Goal: Communication & Community: Participate in discussion

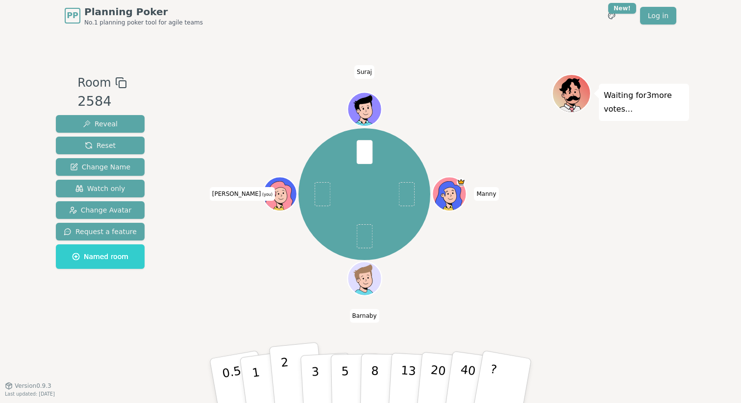
click at [291, 390] on button "2" at bounding box center [297, 381] width 56 height 78
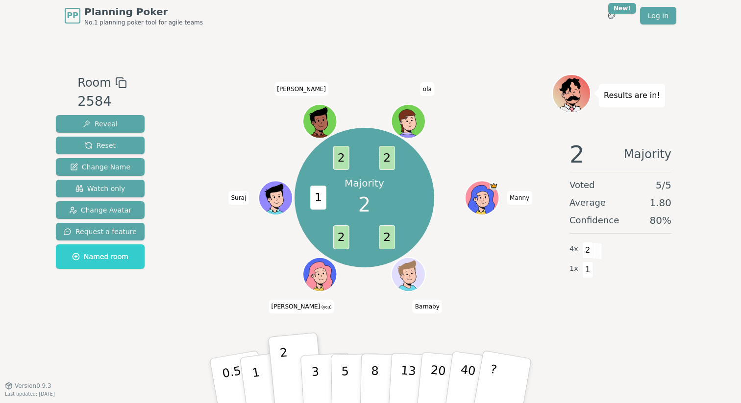
click at [200, 324] on div "Majority 2 2 2 1 2 2 [PERSON_NAME] [PERSON_NAME] (you) Suraj [PERSON_NAME] [PER…" at bounding box center [364, 208] width 375 height 269
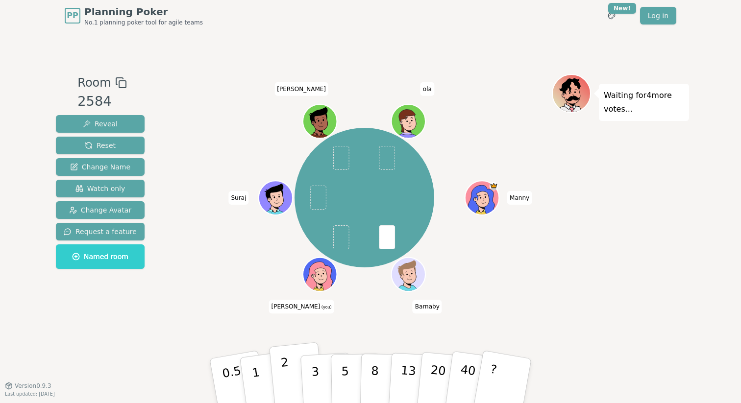
click at [292, 390] on button "2" at bounding box center [297, 381] width 56 height 78
click at [287, 380] on p "2" at bounding box center [286, 382] width 13 height 53
click at [286, 370] on p "2" at bounding box center [286, 382] width 13 height 53
click at [220, 292] on div "[PERSON_NAME] [PERSON_NAME] (you) Suraj [PERSON_NAME] [PERSON_NAME]" at bounding box center [364, 198] width 375 height 213
click at [196, 302] on div "[PERSON_NAME] [PERSON_NAME] (you) Suraj [PERSON_NAME] [PERSON_NAME]" at bounding box center [364, 198] width 375 height 213
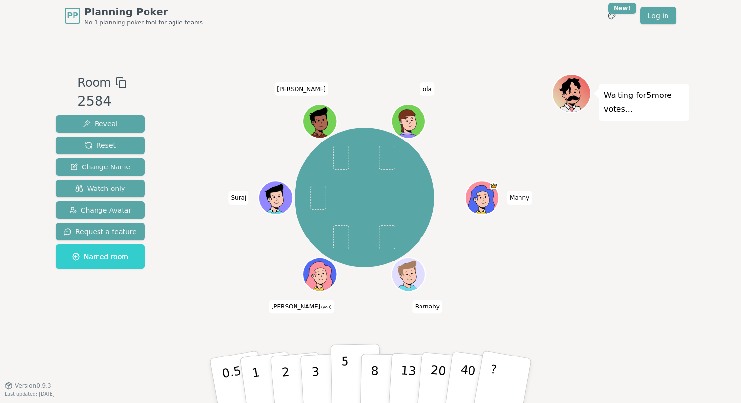
click at [344, 376] on p "5" at bounding box center [345, 381] width 8 height 53
click at [177, 262] on div "[PERSON_NAME] [PERSON_NAME] (you) Suraj [PERSON_NAME] [PERSON_NAME]" at bounding box center [364, 198] width 375 height 213
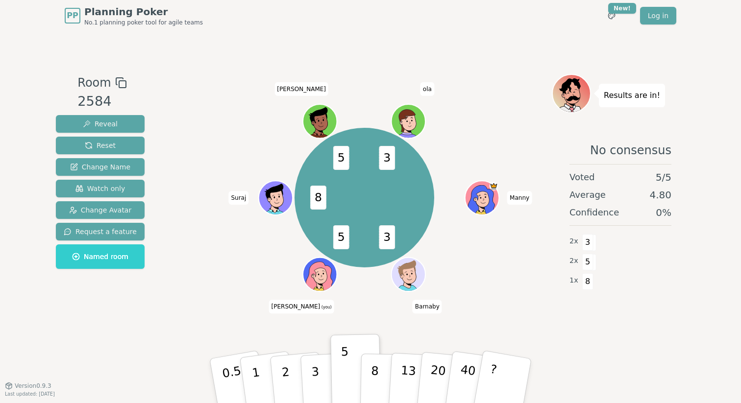
click at [169, 214] on div "Room 2584 Reveal Reset Change Name Watch only Change Avatar Request a feature N…" at bounding box center [370, 208] width 637 height 269
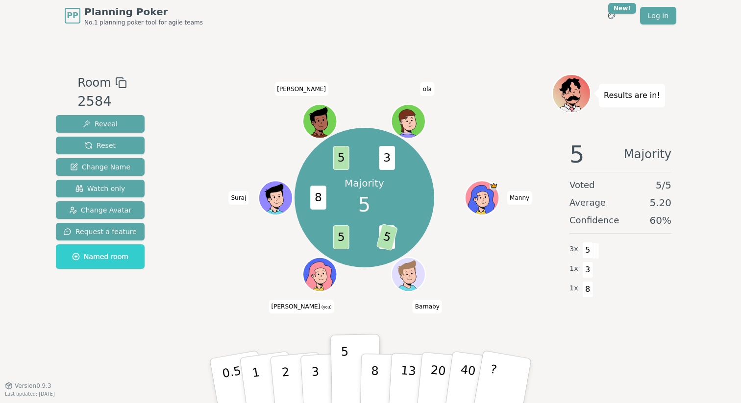
click at [384, 318] on div "Majority 5 3 5 5 8 5 3 [PERSON_NAME] [PERSON_NAME] (you) Suraj [PERSON_NAME] [P…" at bounding box center [364, 208] width 375 height 269
click at [156, 272] on div "Room 2584 Reveal Reset Change Name Watch only Change Avatar Request a feature N…" at bounding box center [370, 208] width 637 height 269
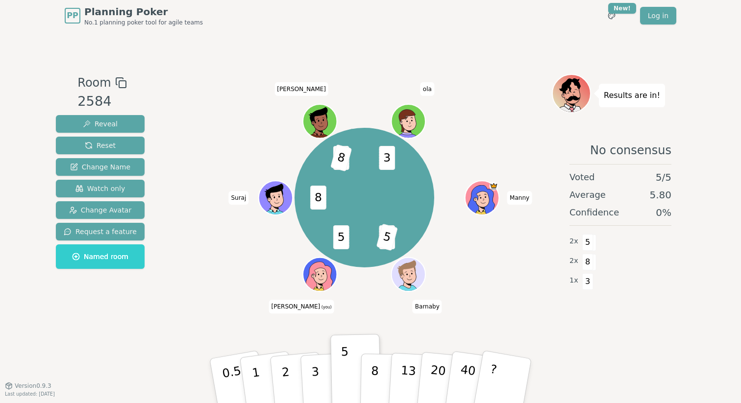
click at [214, 307] on div "3 5 5 8 5 8 3 [PERSON_NAME] [PERSON_NAME] (you) Suraj [PERSON_NAME] [PERSON_NAM…" at bounding box center [364, 208] width 375 height 269
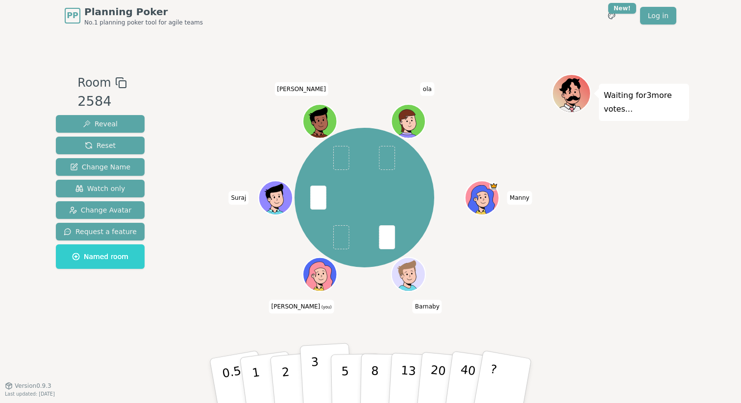
click at [316, 384] on p "3" at bounding box center [316, 381] width 11 height 53
click at [158, 279] on div "Room 2584 Reveal Reset Change Name Watch only Change Avatar Request a feature N…" at bounding box center [370, 208] width 637 height 269
click at [308, 372] on button "3" at bounding box center [326, 381] width 53 height 76
click at [318, 382] on p "3" at bounding box center [316, 381] width 11 height 53
click at [265, 382] on button "1" at bounding box center [267, 381] width 58 height 79
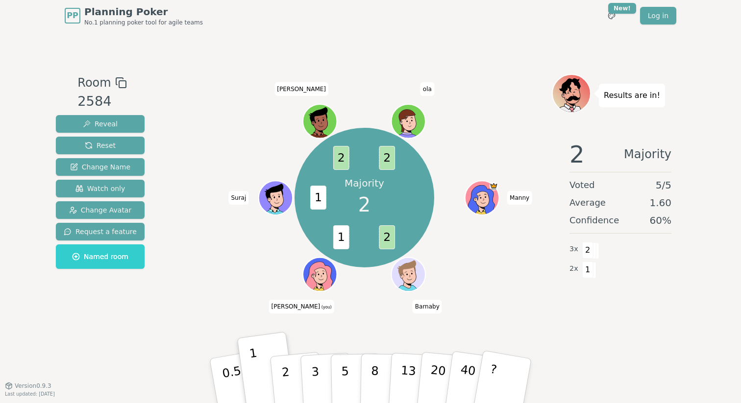
click at [232, 271] on div "Majority 2 2 1 1 2 2 [PERSON_NAME] [PERSON_NAME] (you) Suraj [PERSON_NAME] [PER…" at bounding box center [364, 198] width 375 height 213
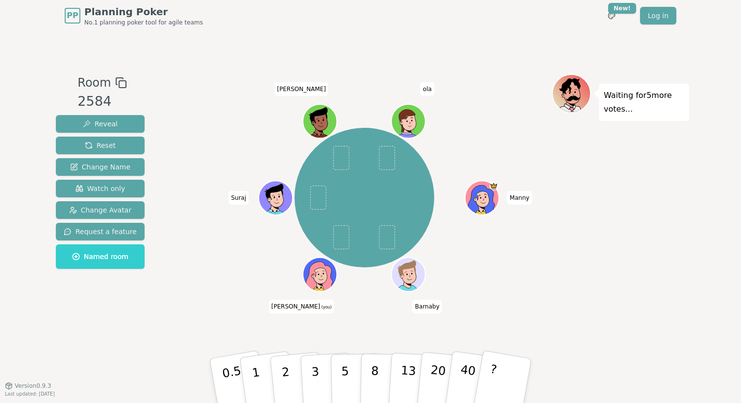
click at [213, 293] on div "[PERSON_NAME] [PERSON_NAME] (you) Suraj [PERSON_NAME] [PERSON_NAME]" at bounding box center [364, 198] width 375 height 213
drag, startPoint x: 234, startPoint y: 320, endPoint x: 264, endPoint y: 333, distance: 32.3
click at [234, 321] on div "[PERSON_NAME] [PERSON_NAME] (you) Suraj [PERSON_NAME] [PERSON_NAME]" at bounding box center [364, 208] width 375 height 269
click at [314, 372] on p "3" at bounding box center [316, 381] width 11 height 53
click at [171, 328] on div "Room 2584 Reveal Reset Change Name Watch only Change Avatar Request a feature N…" at bounding box center [370, 208] width 637 height 269
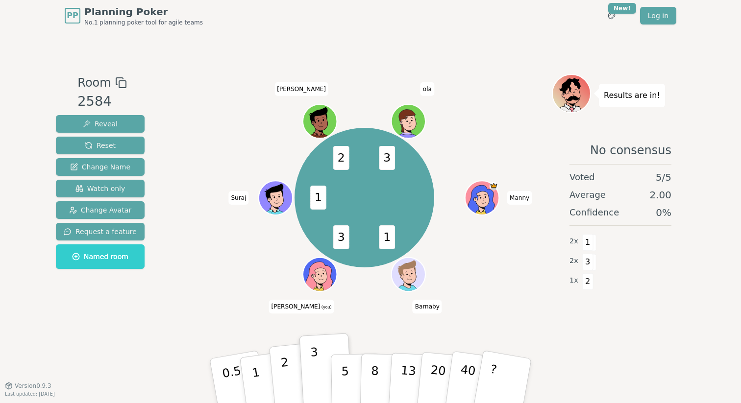
click at [297, 395] on button "2" at bounding box center [297, 381] width 56 height 78
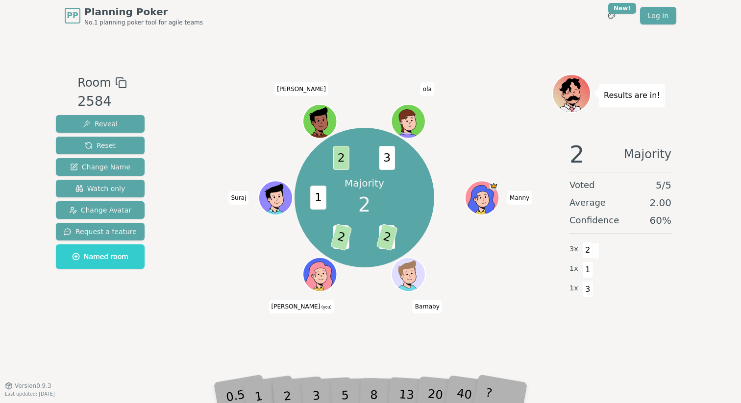
click at [230, 285] on div "Majority 2 1 2 3 2 1 2 3 [PERSON_NAME] [PERSON_NAME] (you) Suraj [PERSON_NAME] …" at bounding box center [364, 198] width 375 height 213
